Goal: Task Accomplishment & Management: Manage account settings

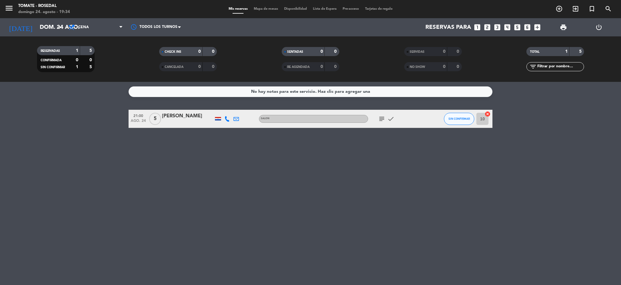
click at [217, 115] on div at bounding box center [218, 119] width 9 height 18
click at [214, 121] on div at bounding box center [218, 119] width 9 height 18
click at [218, 116] on div at bounding box center [218, 119] width 9 height 18
click at [219, 115] on div at bounding box center [218, 119] width 9 height 18
click at [219, 116] on div at bounding box center [218, 119] width 9 height 18
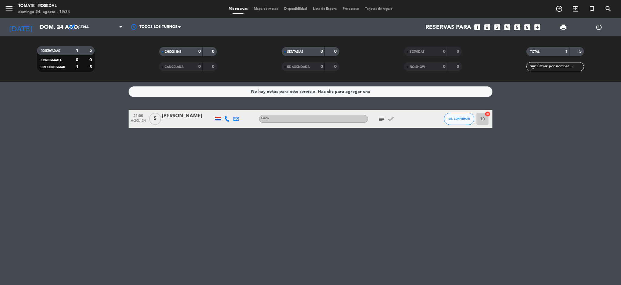
click at [214, 120] on div at bounding box center [218, 119] width 9 height 18
drag, startPoint x: 214, startPoint y: 120, endPoint x: 218, endPoint y: 118, distance: 4.1
click at [218, 118] on div at bounding box center [218, 119] width 9 height 18
click at [218, 118] on div at bounding box center [218, 118] width 6 height 3
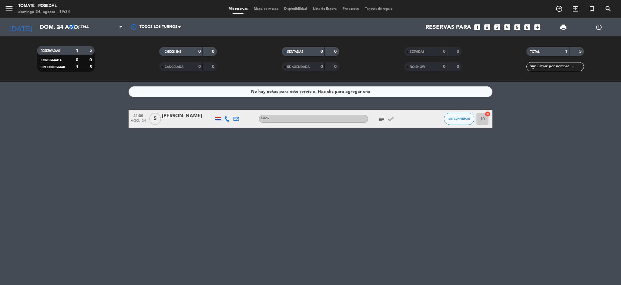
click at [218, 118] on div at bounding box center [218, 118] width 6 height 3
click at [224, 140] on div "No hay notas para este servicio. Haz clic para agregar una 21:00 [DATE] 5 [PERS…" at bounding box center [310, 183] width 621 height 203
